Goal: Task Accomplishment & Management: Manage account settings

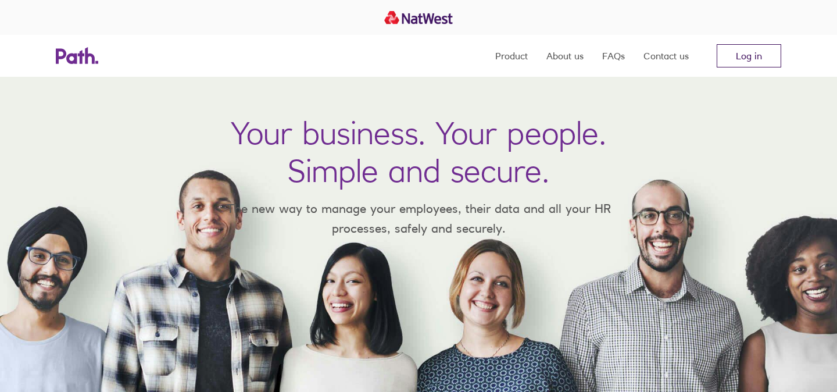
click at [739, 53] on link "Log in" at bounding box center [749, 55] width 65 height 23
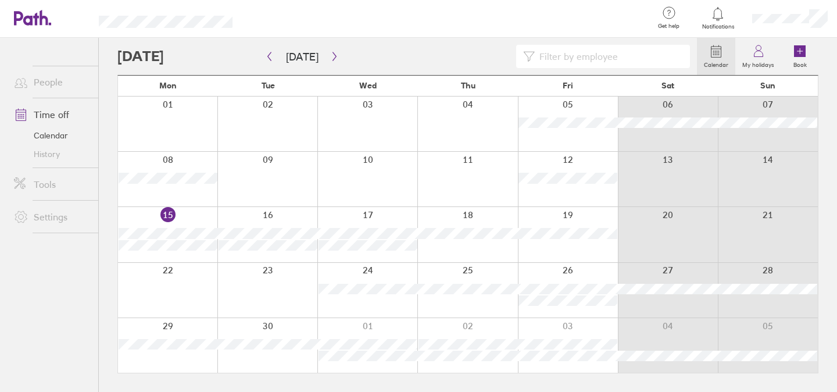
click at [199, 221] on div at bounding box center [167, 234] width 99 height 55
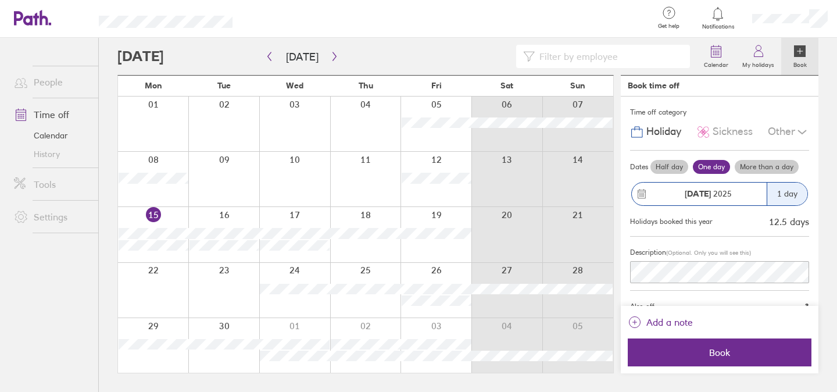
click at [158, 255] on div at bounding box center [153, 234] width 70 height 55
click at [176, 223] on div at bounding box center [153, 234] width 70 height 55
click at [218, 224] on div at bounding box center [223, 234] width 71 height 55
click at [322, 221] on div at bounding box center [294, 234] width 71 height 55
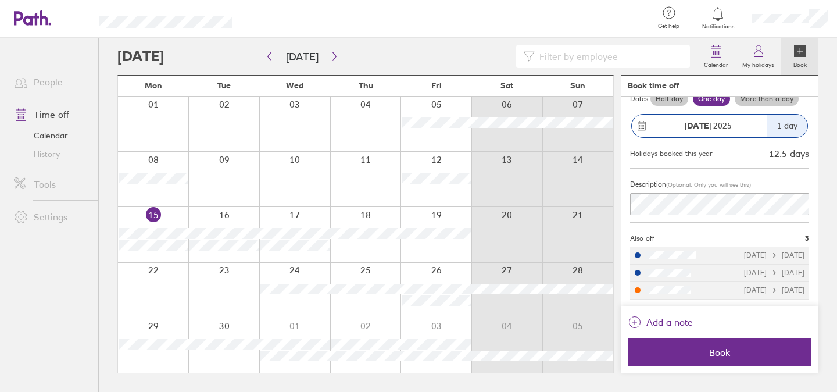
click at [638, 291] on div at bounding box center [638, 290] width 6 height 6
click at [179, 218] on div at bounding box center [153, 234] width 70 height 55
click at [641, 238] on span "Also off" at bounding box center [642, 238] width 24 height 8
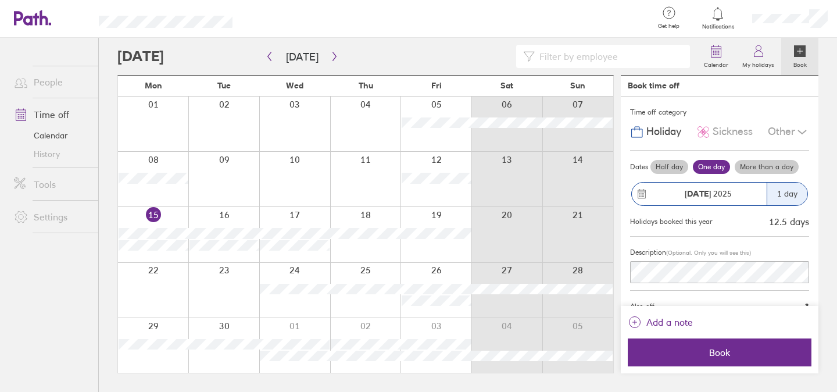
click at [172, 223] on div at bounding box center [153, 234] width 70 height 55
